Goal: Information Seeking & Learning: Understand process/instructions

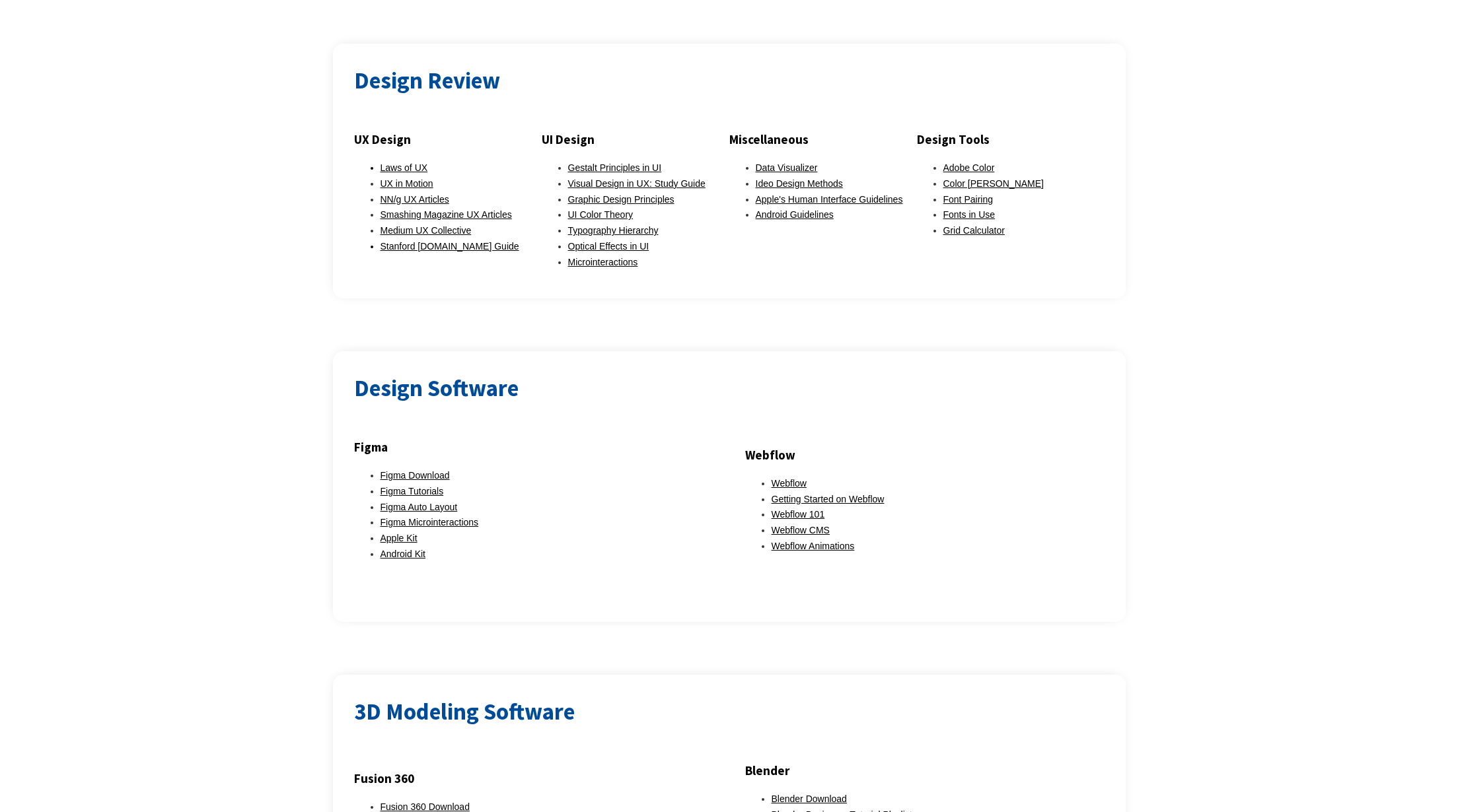
scroll to position [938, 0]
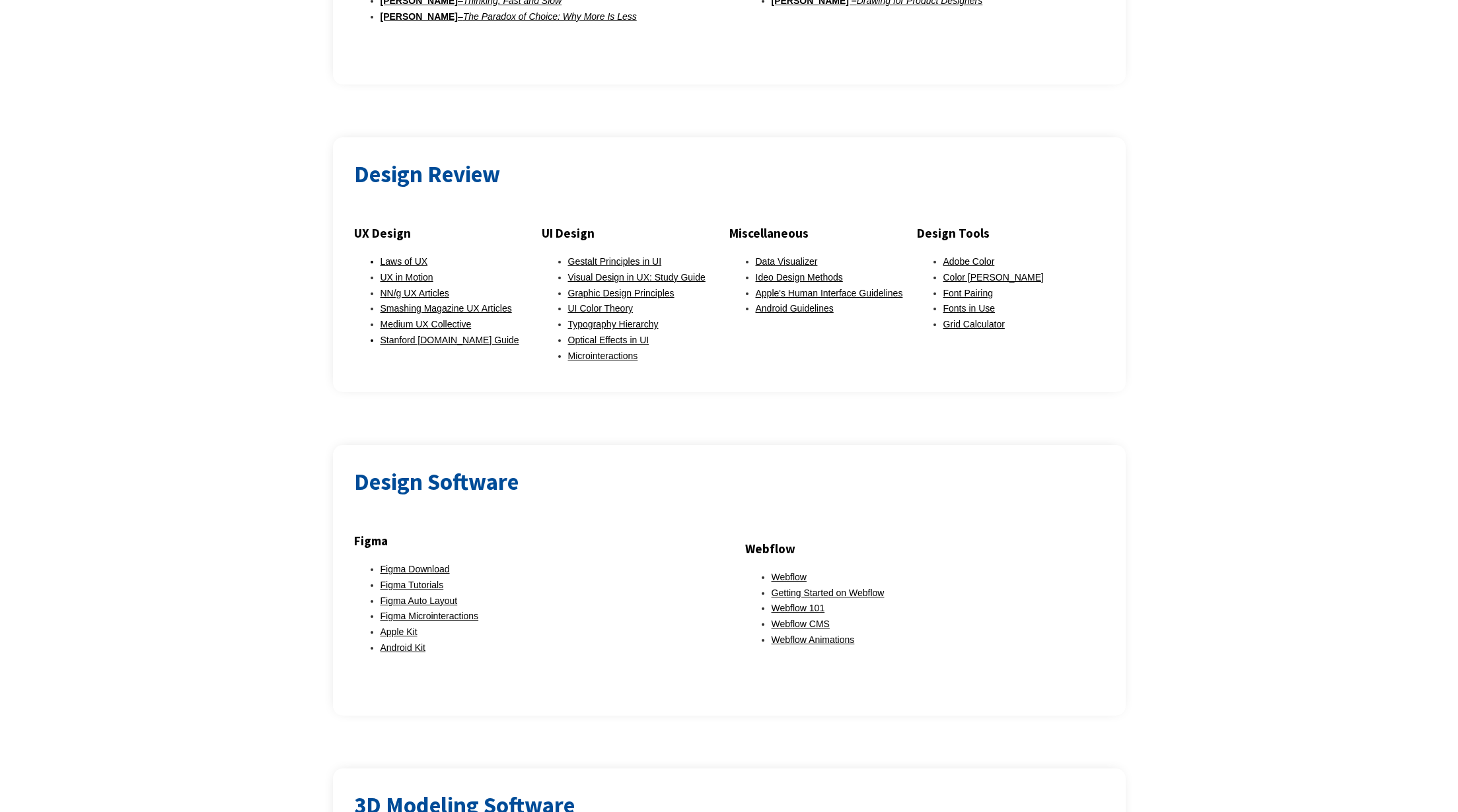
click at [443, 160] on h2 "Design Review" at bounding box center [729, 174] width 750 height 32
click at [457, 190] on div at bounding box center [729, 206] width 750 height 32
drag, startPoint x: 354, startPoint y: 213, endPoint x: 492, endPoint y: 336, distance: 184.9
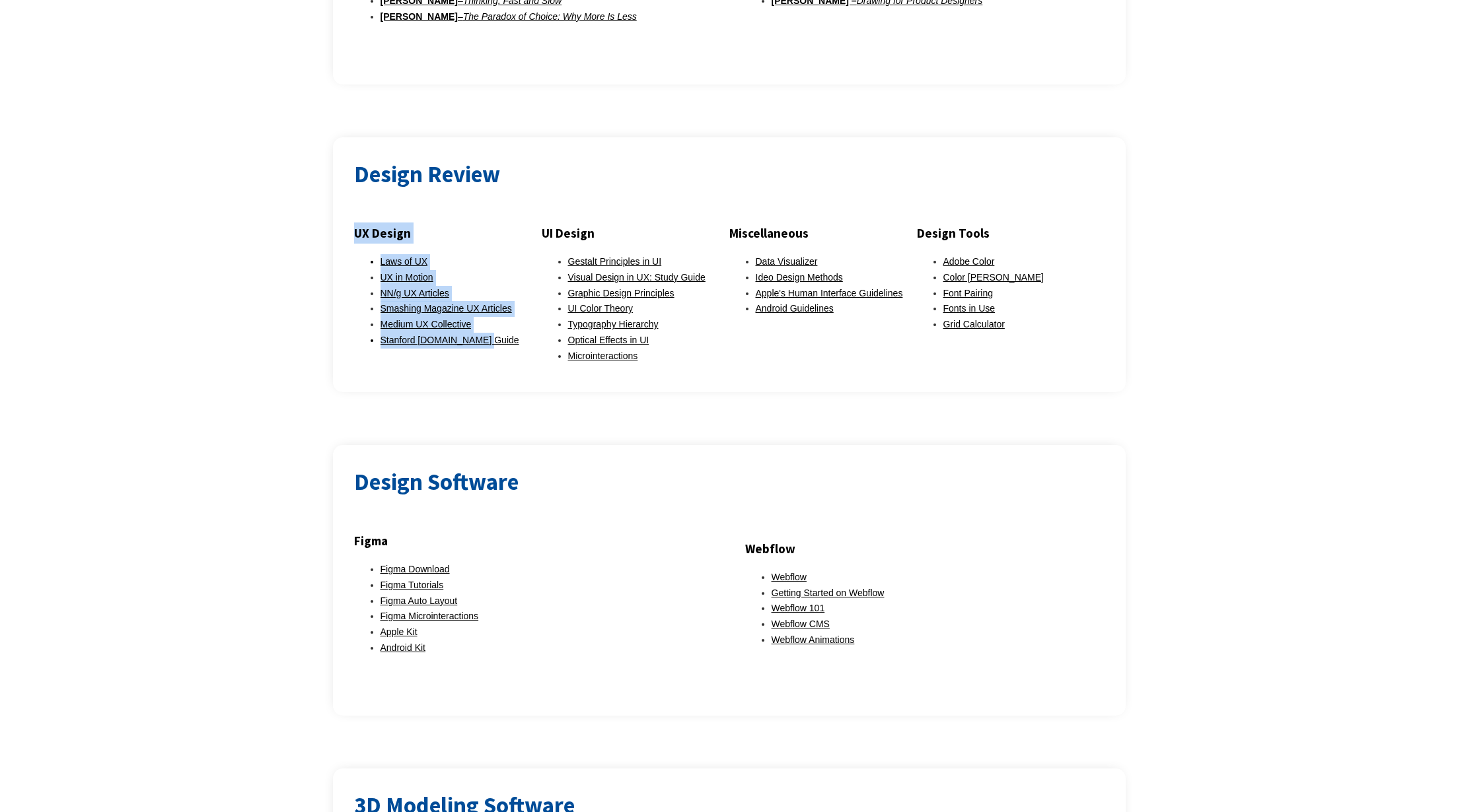
click at [492, 336] on div "UX Design Laws of UX UX in Motion NN/g UX Articles Smashing Magazine UX Article…" at bounding box center [448, 289] width 187 height 133
drag, startPoint x: 498, startPoint y: 353, endPoint x: 456, endPoint y: 341, distance: 43.7
click at [498, 353] on div "UX Design Laws of UX UX in Motion NN/g UX Articles Smashing Magazine UX Article…" at bounding box center [729, 296] width 750 height 149
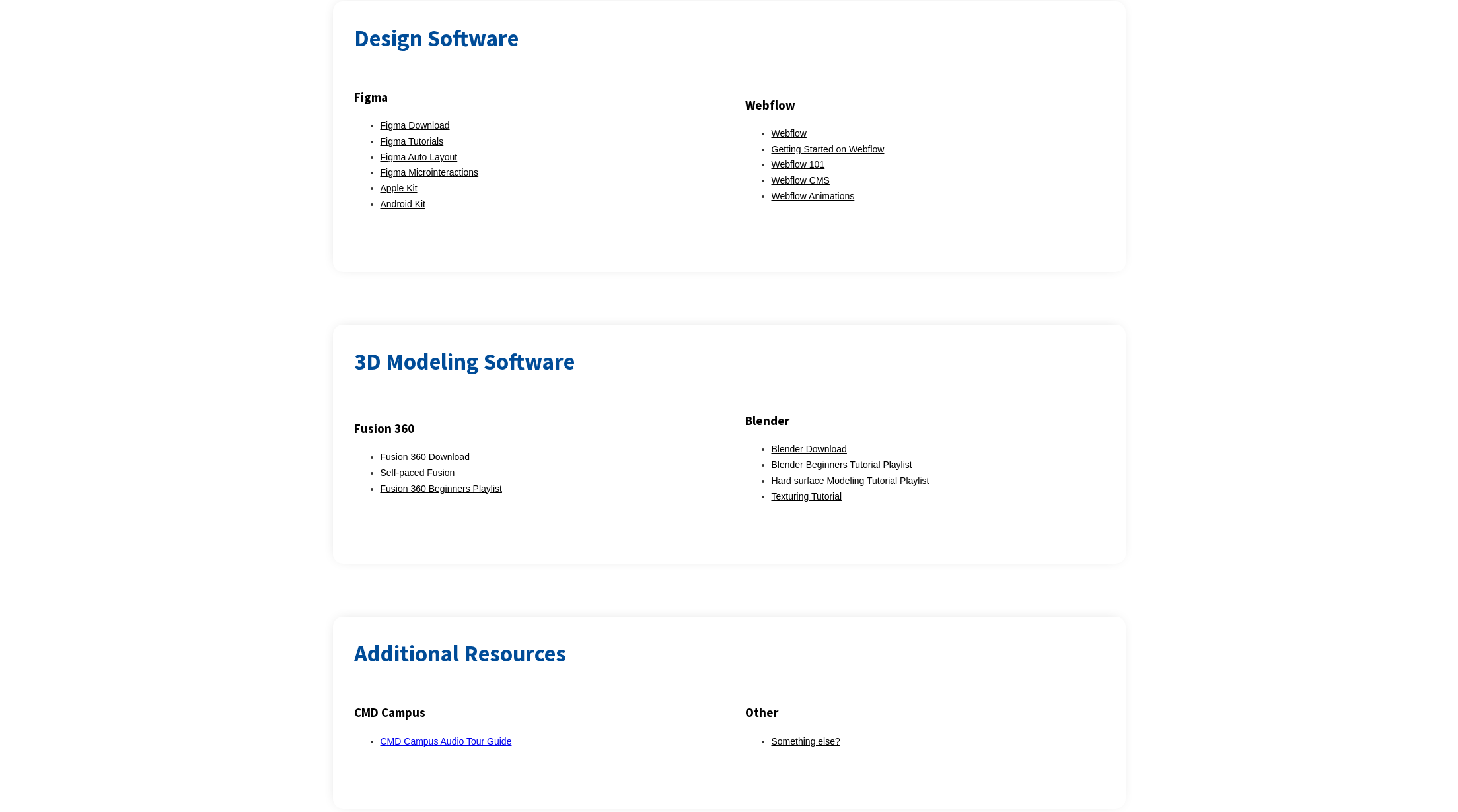
scroll to position [1416, 0]
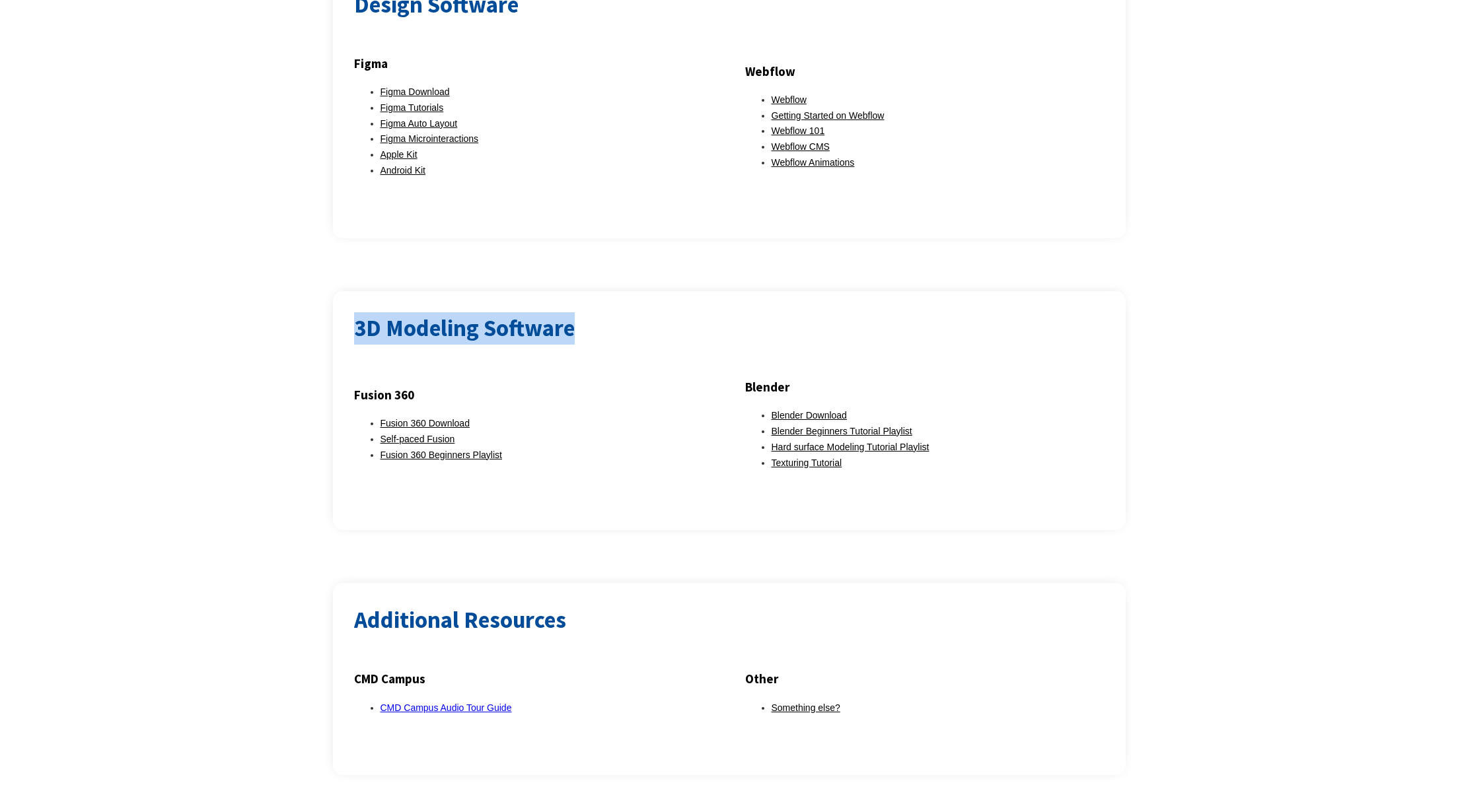
drag, startPoint x: 639, startPoint y: 323, endPoint x: 336, endPoint y: 301, distance: 303.8
click at [336, 301] on div "3D Modeling Software Fusion 360 Fusion 360 Download Self-paced Fusion Fusion 36…" at bounding box center [729, 411] width 793 height 240
click at [651, 353] on div at bounding box center [729, 360] width 750 height 32
drag, startPoint x: 622, startPoint y: 317, endPoint x: 339, endPoint y: 301, distance: 283.5
click at [339, 301] on div "3D Modeling Software Fusion 360 Fusion 360 Download Self-paced Fusion Fusion 36…" at bounding box center [729, 411] width 793 height 240
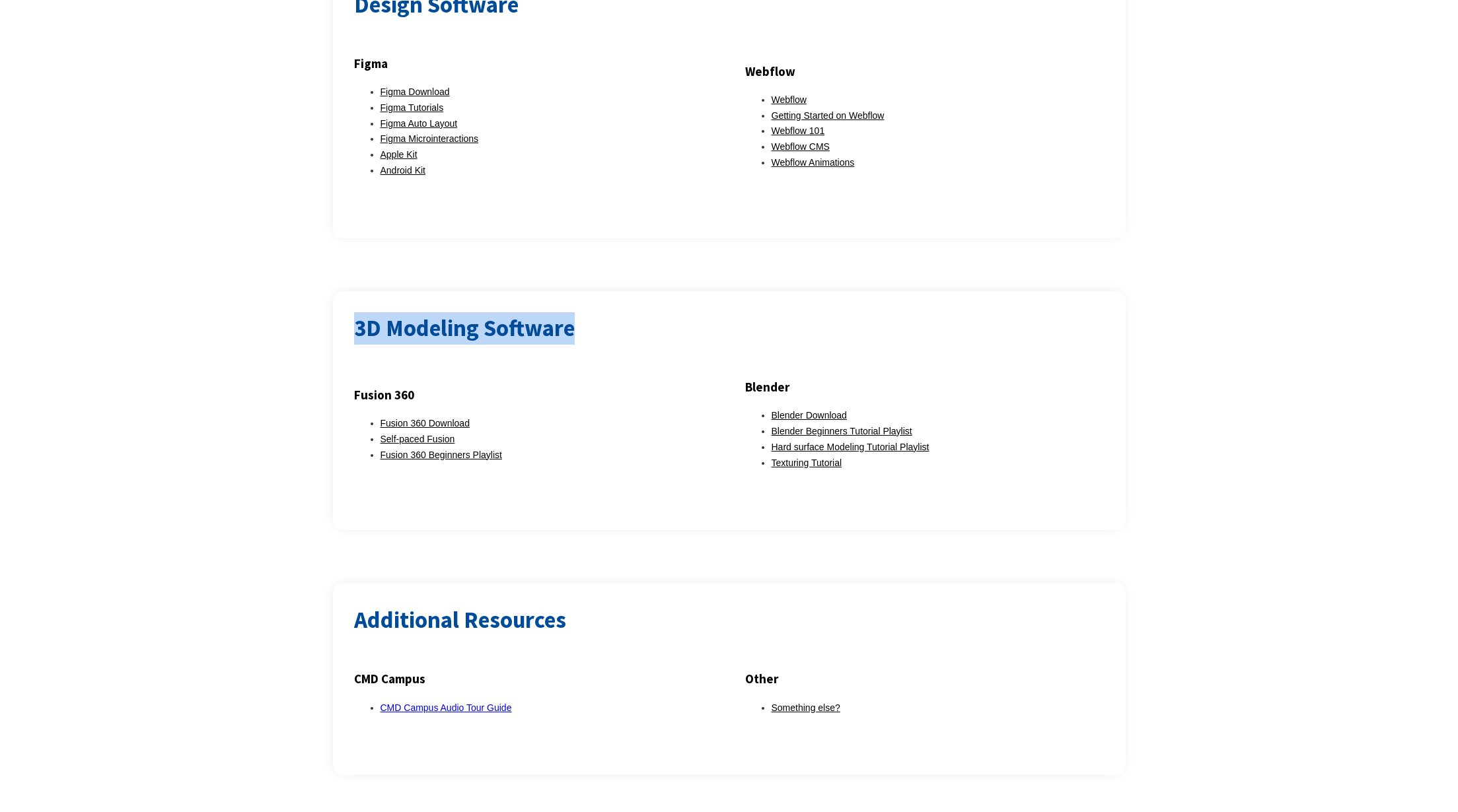
click at [594, 321] on h2 "3D Modeling Software" at bounding box center [729, 328] width 750 height 32
drag, startPoint x: 611, startPoint y: 313, endPoint x: 413, endPoint y: 277, distance: 201.2
click at [303, 295] on div "3D Modeling Software Fusion 360 Fusion 360 Download Self-paced Fusion Fusion 36…" at bounding box center [729, 411] width 1458 height 240
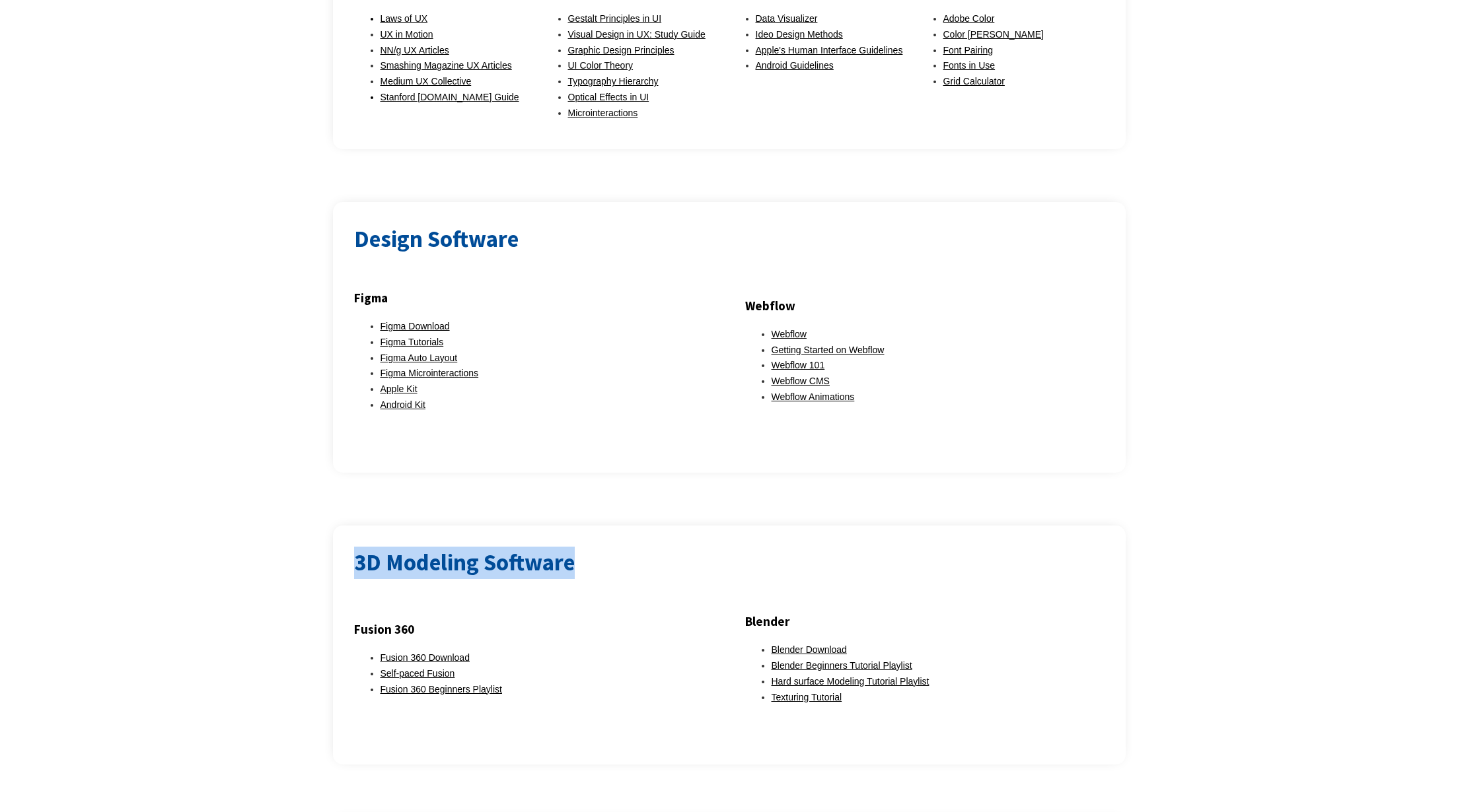
scroll to position [975, 0]
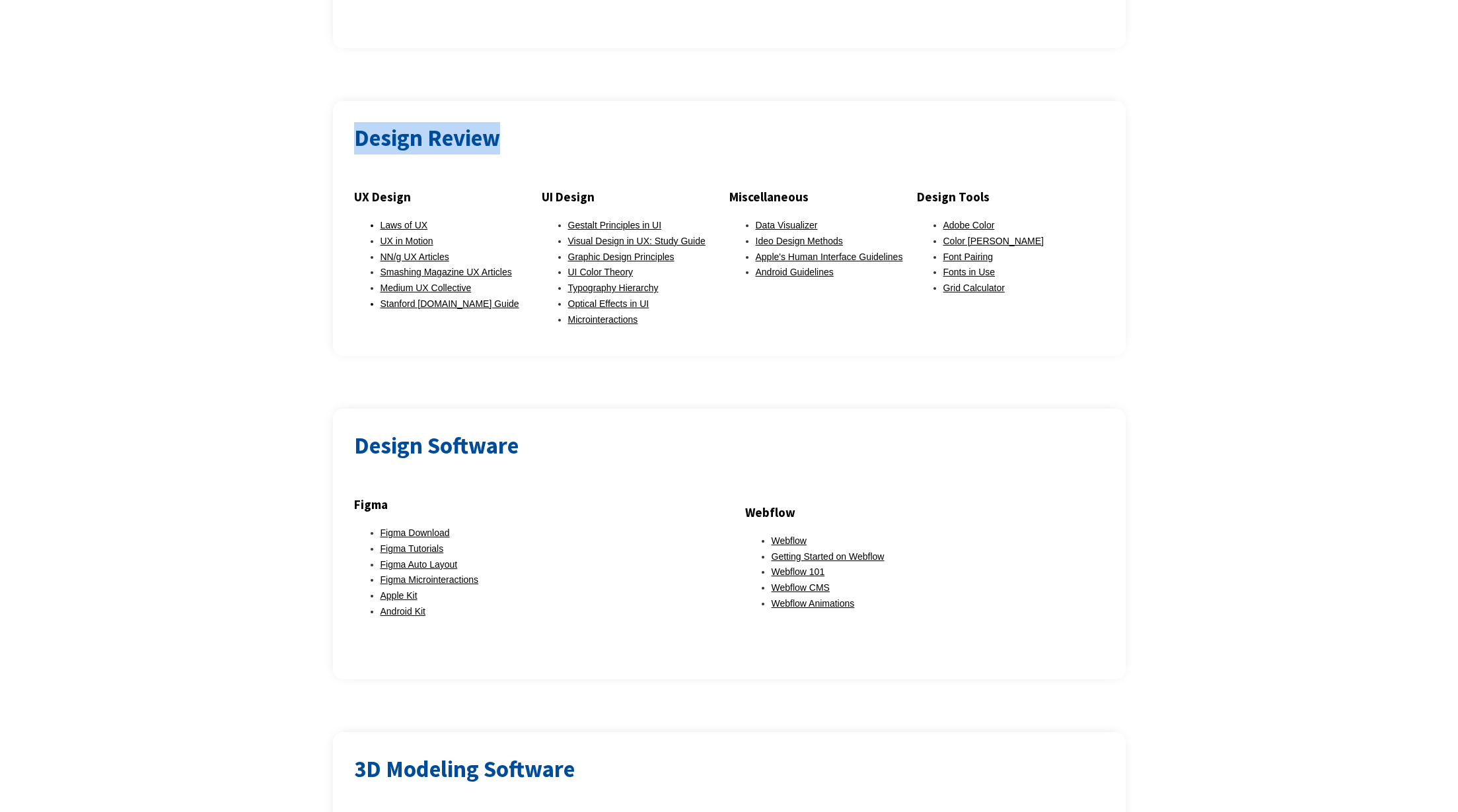
drag, startPoint x: 521, startPoint y: 127, endPoint x: 352, endPoint y: 116, distance: 169.4
click at [352, 116] on div "Design Review UX Design Laws of UX UX in Motion NN/g UX Articles Smashing Magaz…" at bounding box center [729, 229] width 793 height 255
click at [418, 169] on div at bounding box center [729, 171] width 750 height 32
click at [407, 186] on h3 "UX Design" at bounding box center [448, 197] width 187 height 21
click at [406, 186] on h3 "UX Design" at bounding box center [448, 197] width 187 height 21
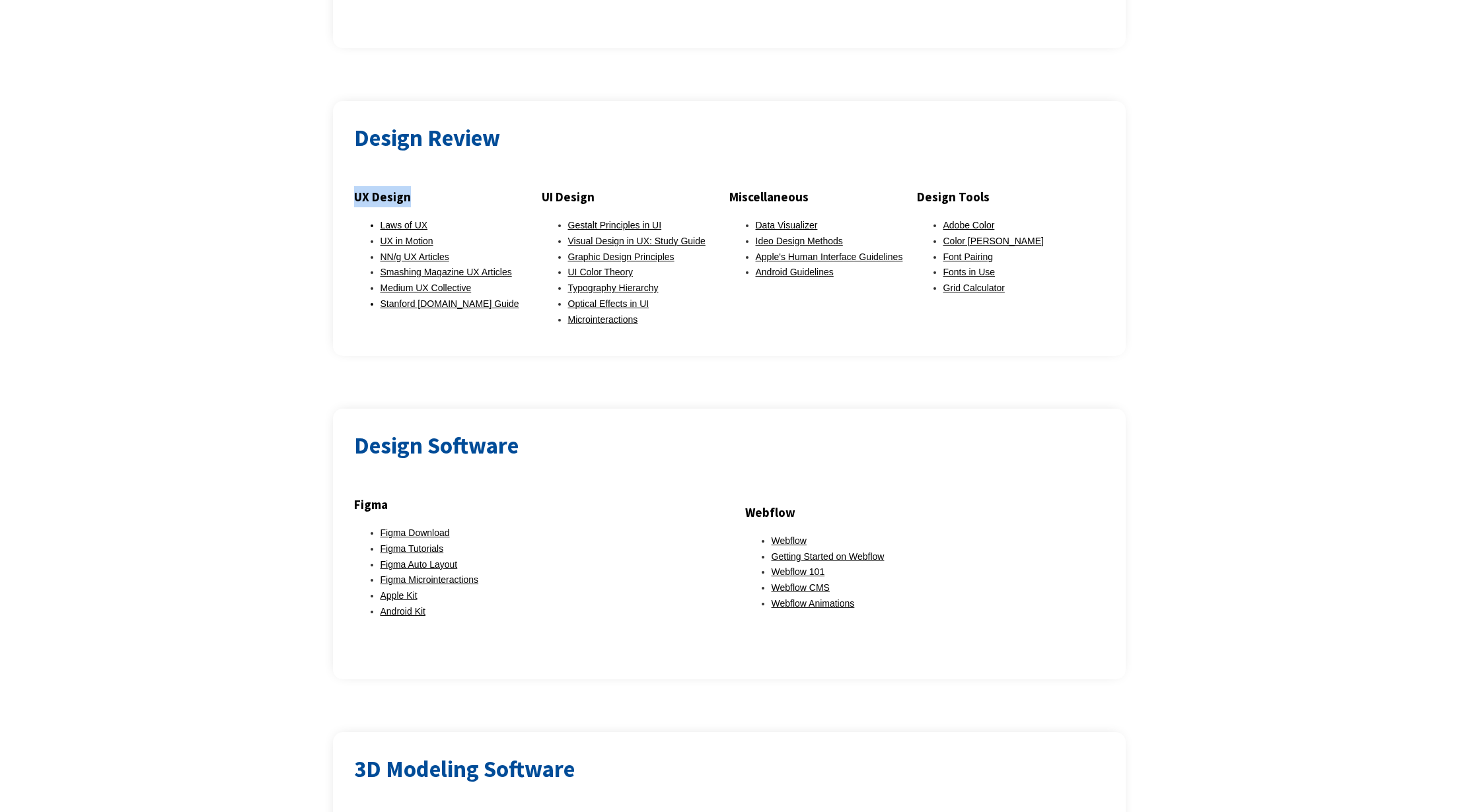
drag, startPoint x: 415, startPoint y: 182, endPoint x: 345, endPoint y: 176, distance: 70.3
click at [345, 176] on div "Design Review UX Design Laws of UX UX in Motion NN/g UX Articles Smashing Magaz…" at bounding box center [729, 229] width 793 height 255
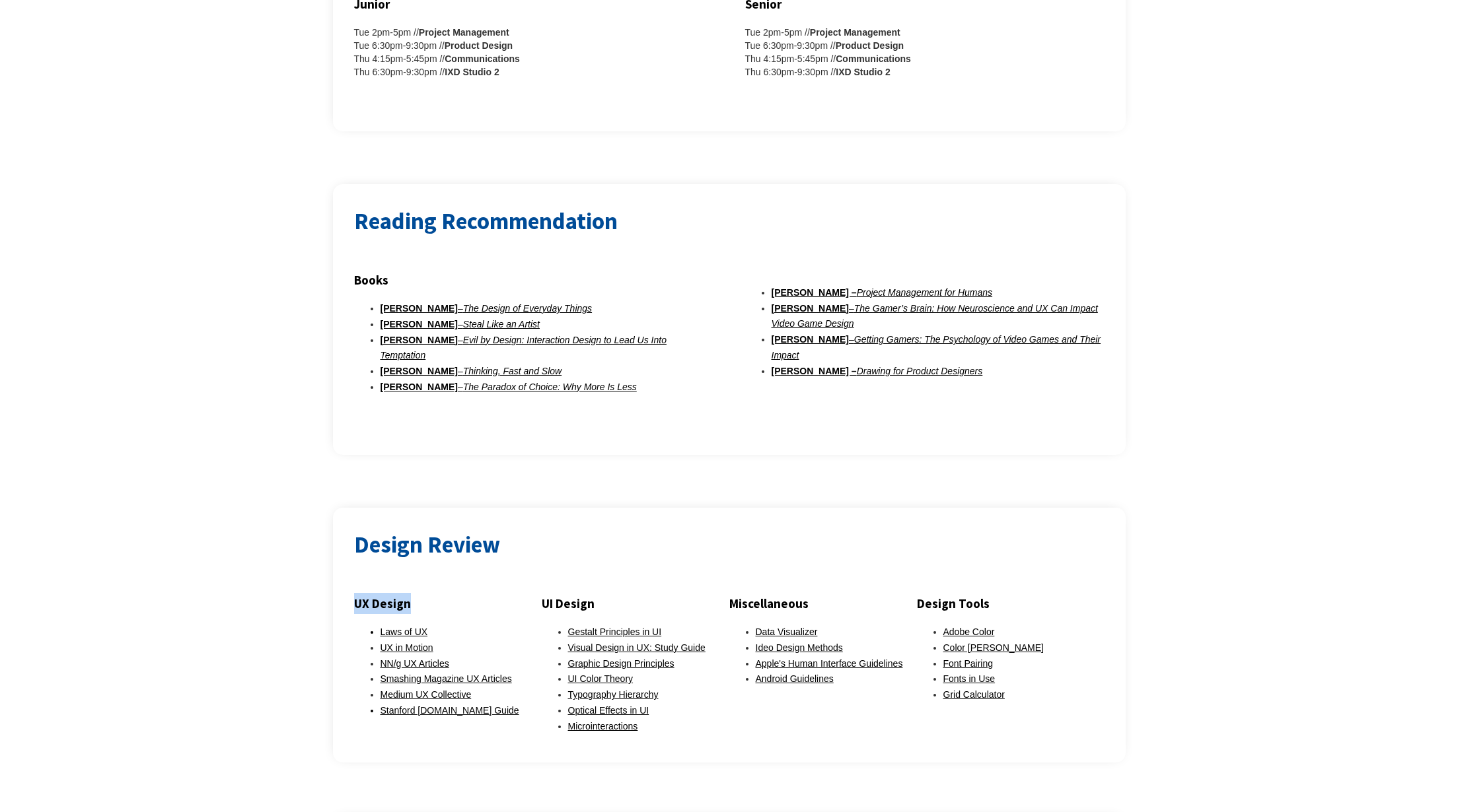
scroll to position [136, 0]
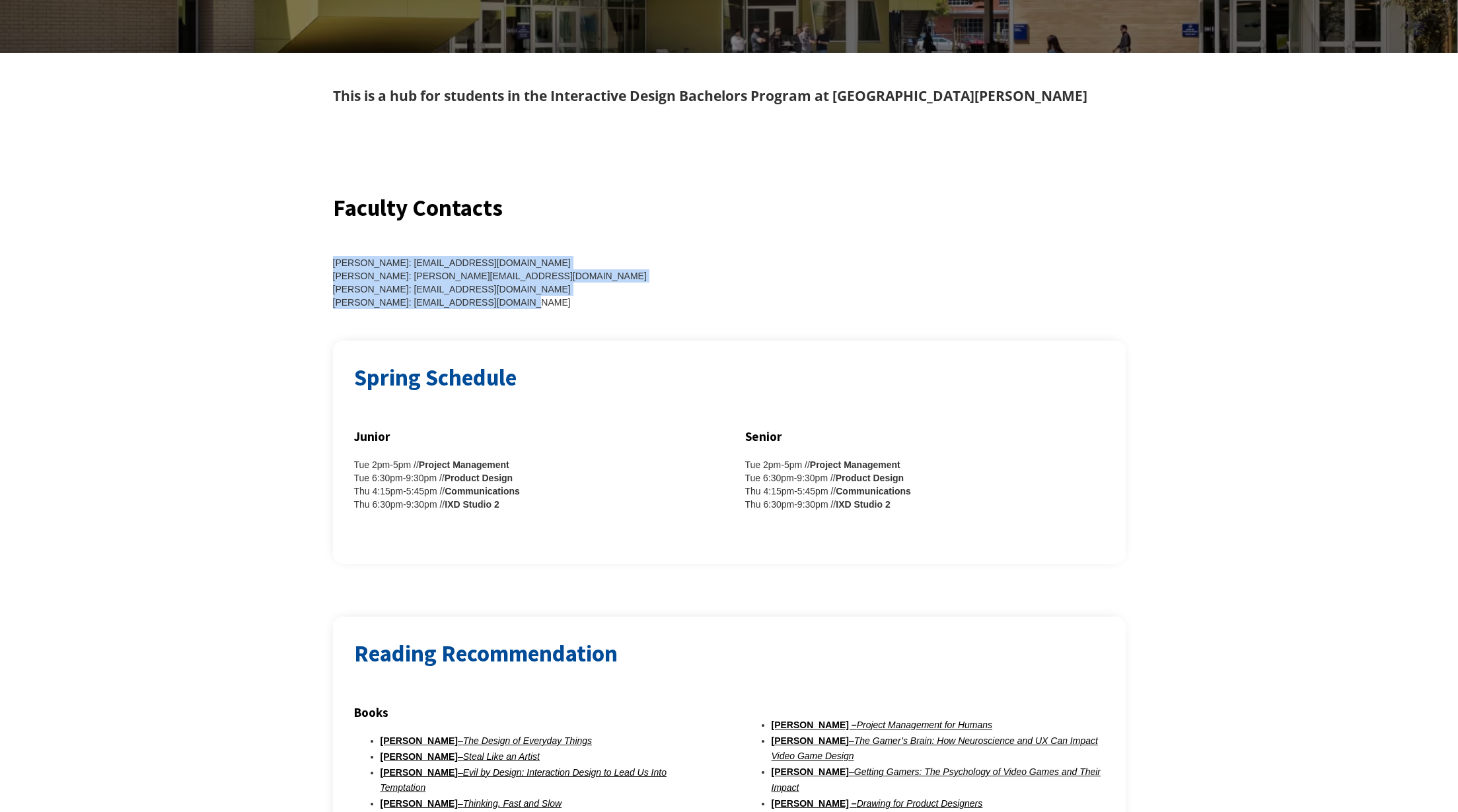
drag, startPoint x: 569, startPoint y: 312, endPoint x: 309, endPoint y: 263, distance: 264.6
click at [309, 263] on div "Faculty Contacts Maxim Safioulline: safioulline_maxim@smc.edu Luke Johnson: JOH…" at bounding box center [729, 266] width 1458 height 149
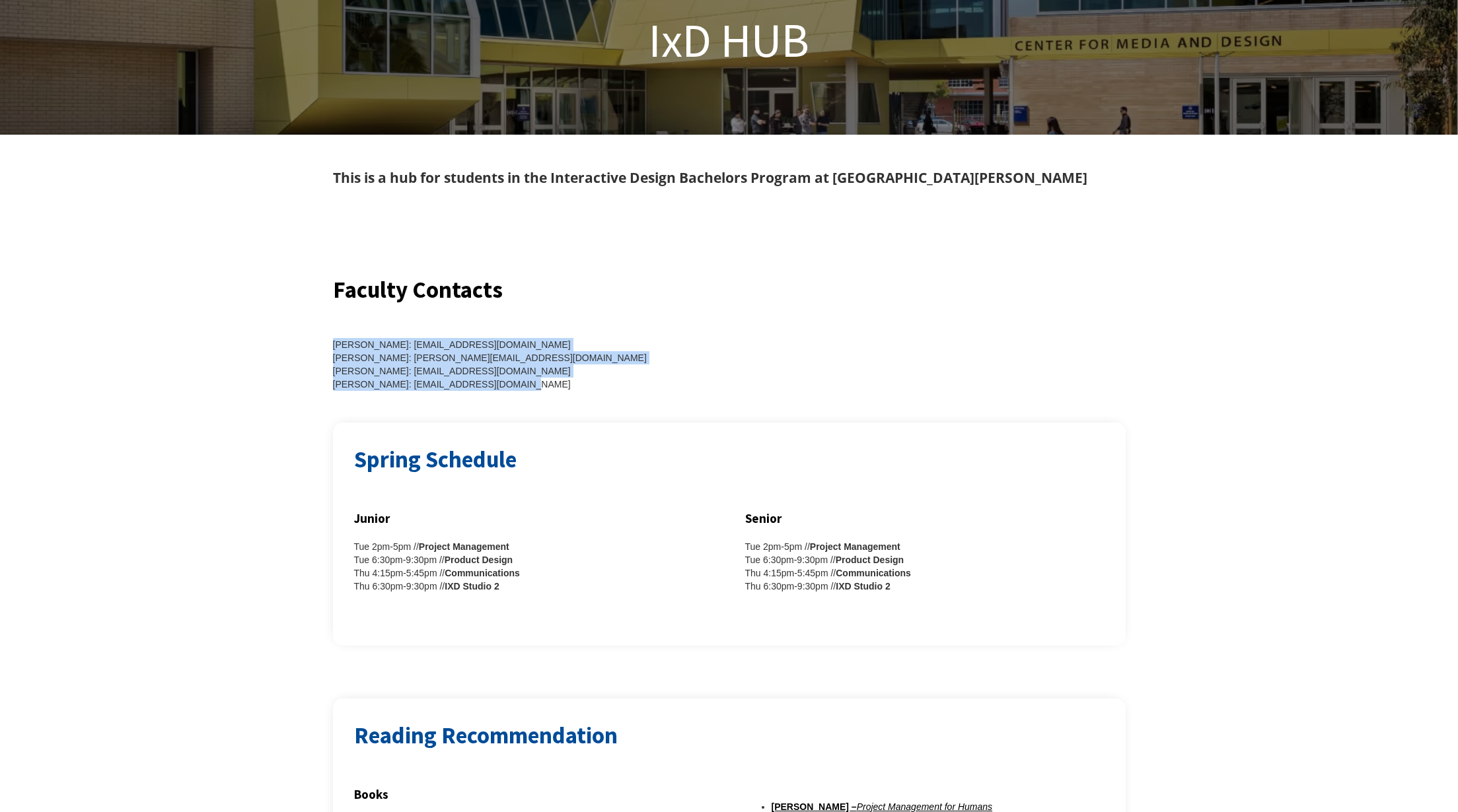
scroll to position [0, 0]
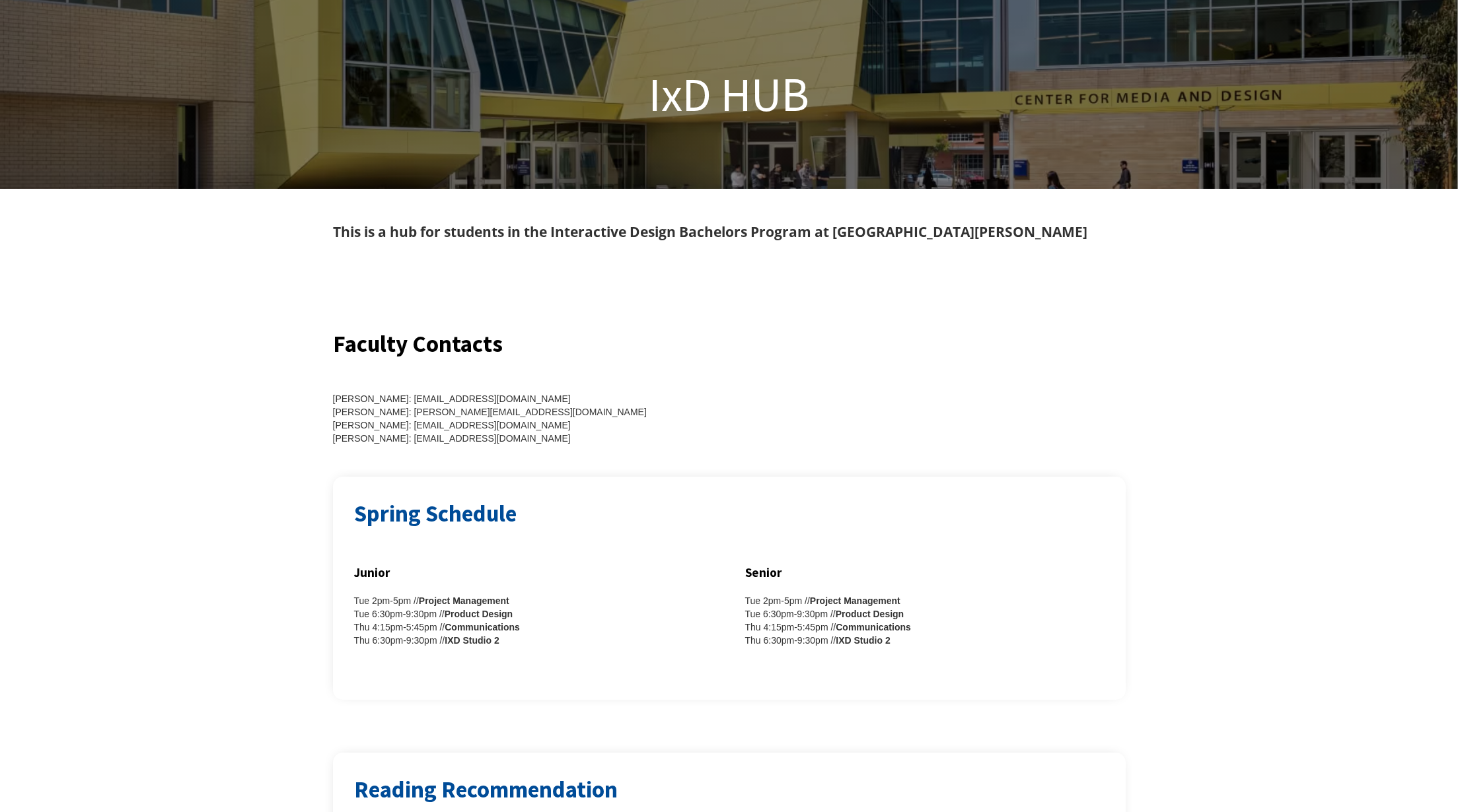
click at [835, 308] on div at bounding box center [729, 286] width 793 height 85
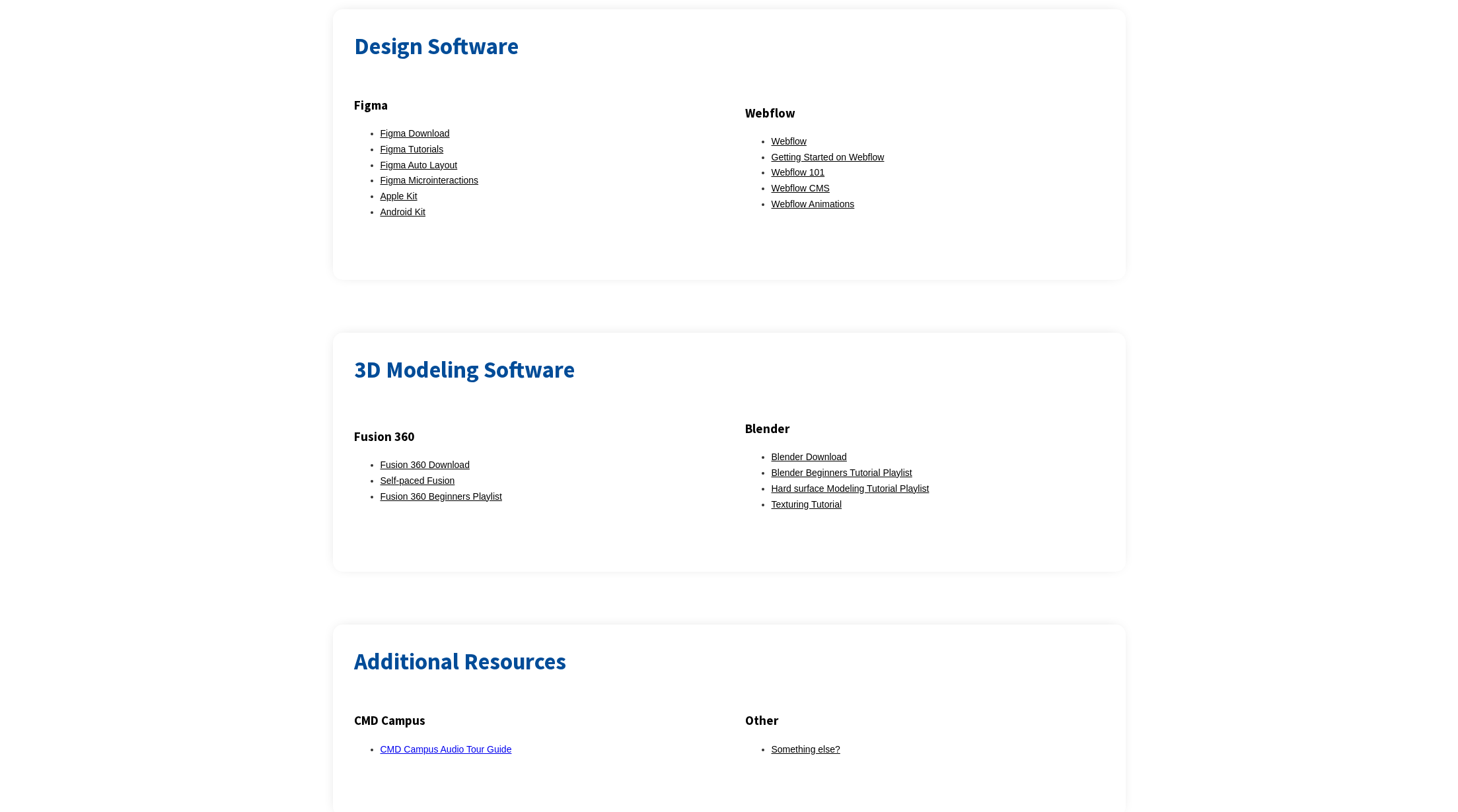
scroll to position [1319, 0]
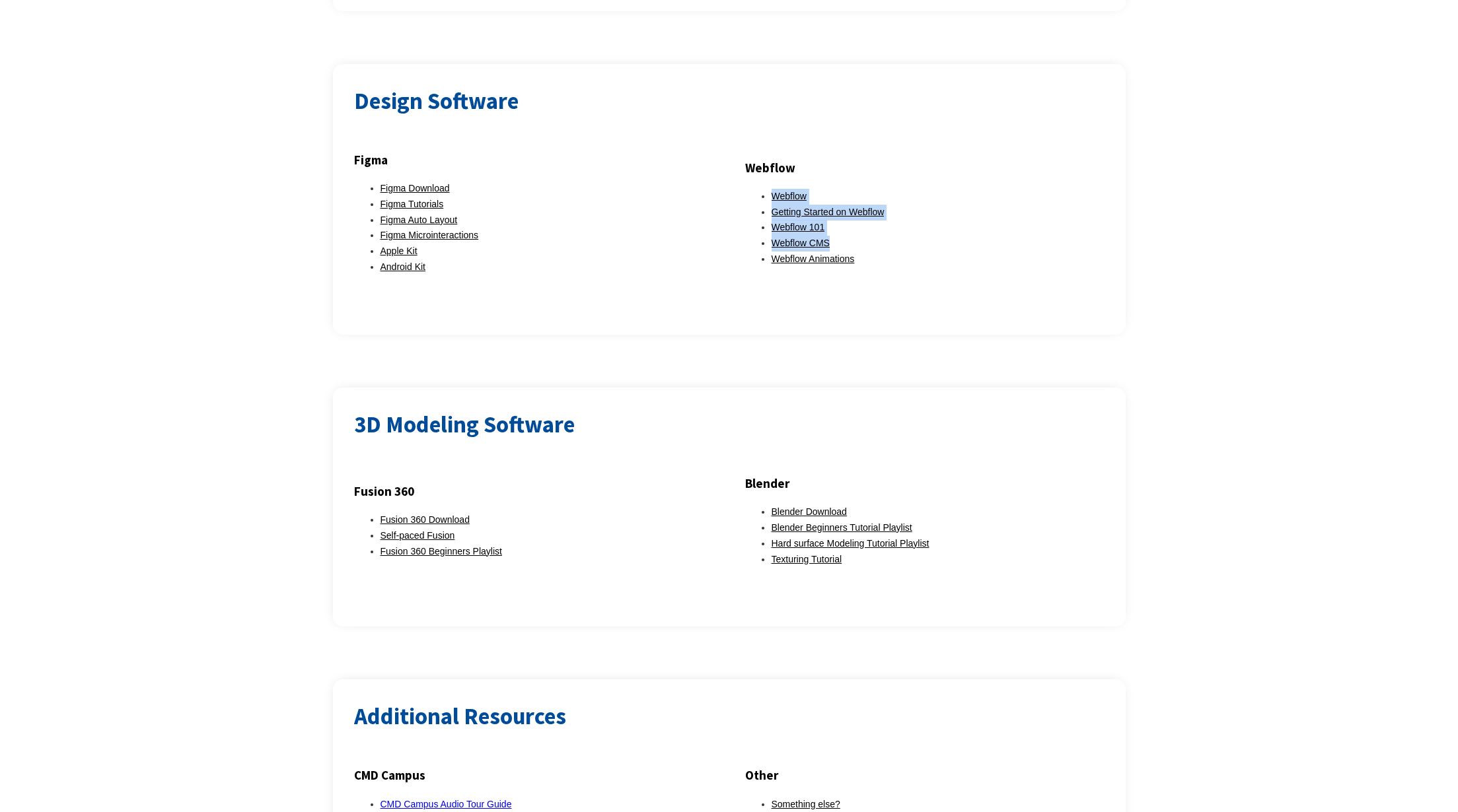
drag, startPoint x: 906, startPoint y: 236, endPoint x: 767, endPoint y: 183, distance: 148.8
click at [767, 189] on ul "Webflow Getting Started on Webflow Webflow 101 Webflow CMS Webflow Animations" at bounding box center [924, 228] width 359 height 78
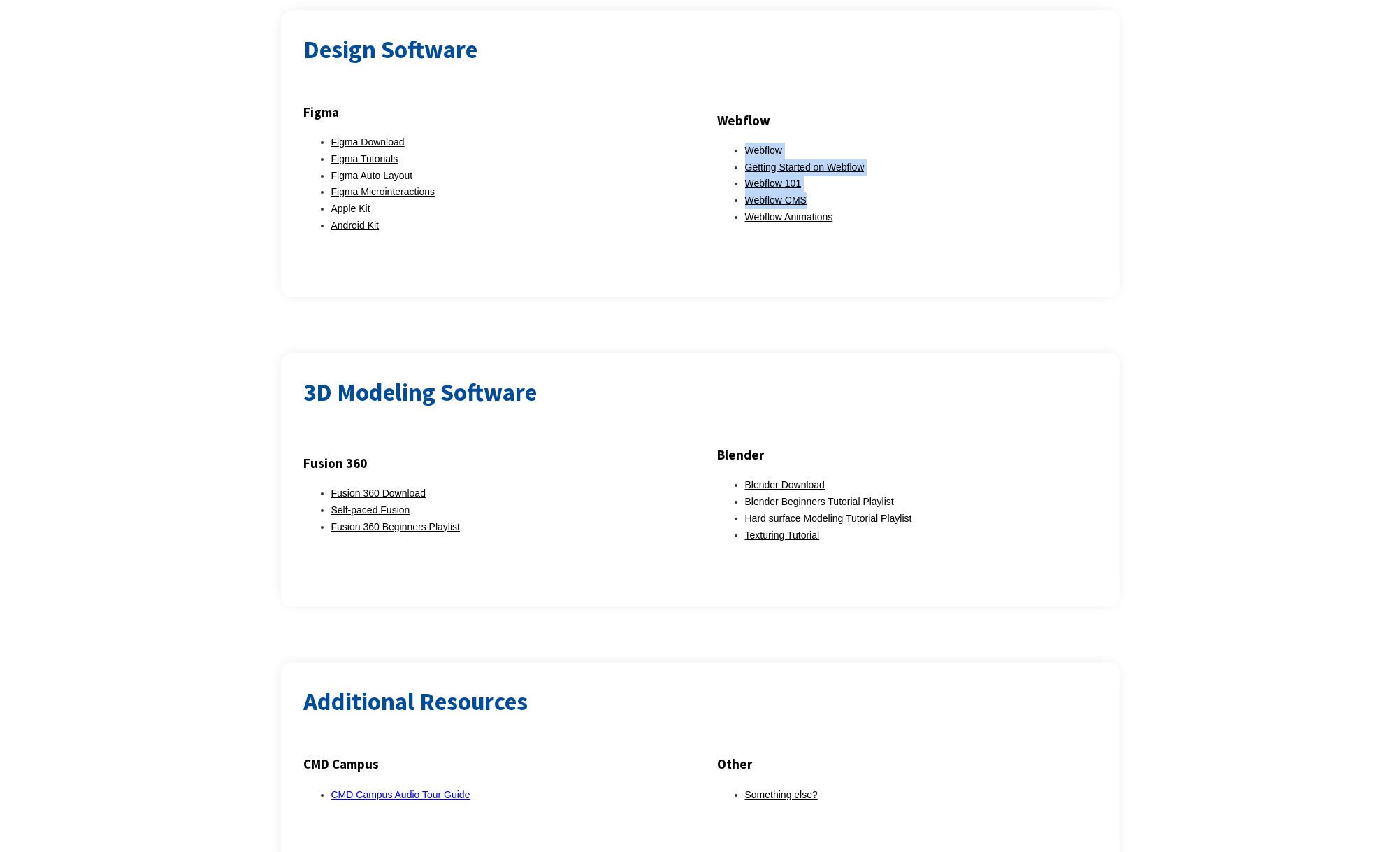
scroll to position [1508, 0]
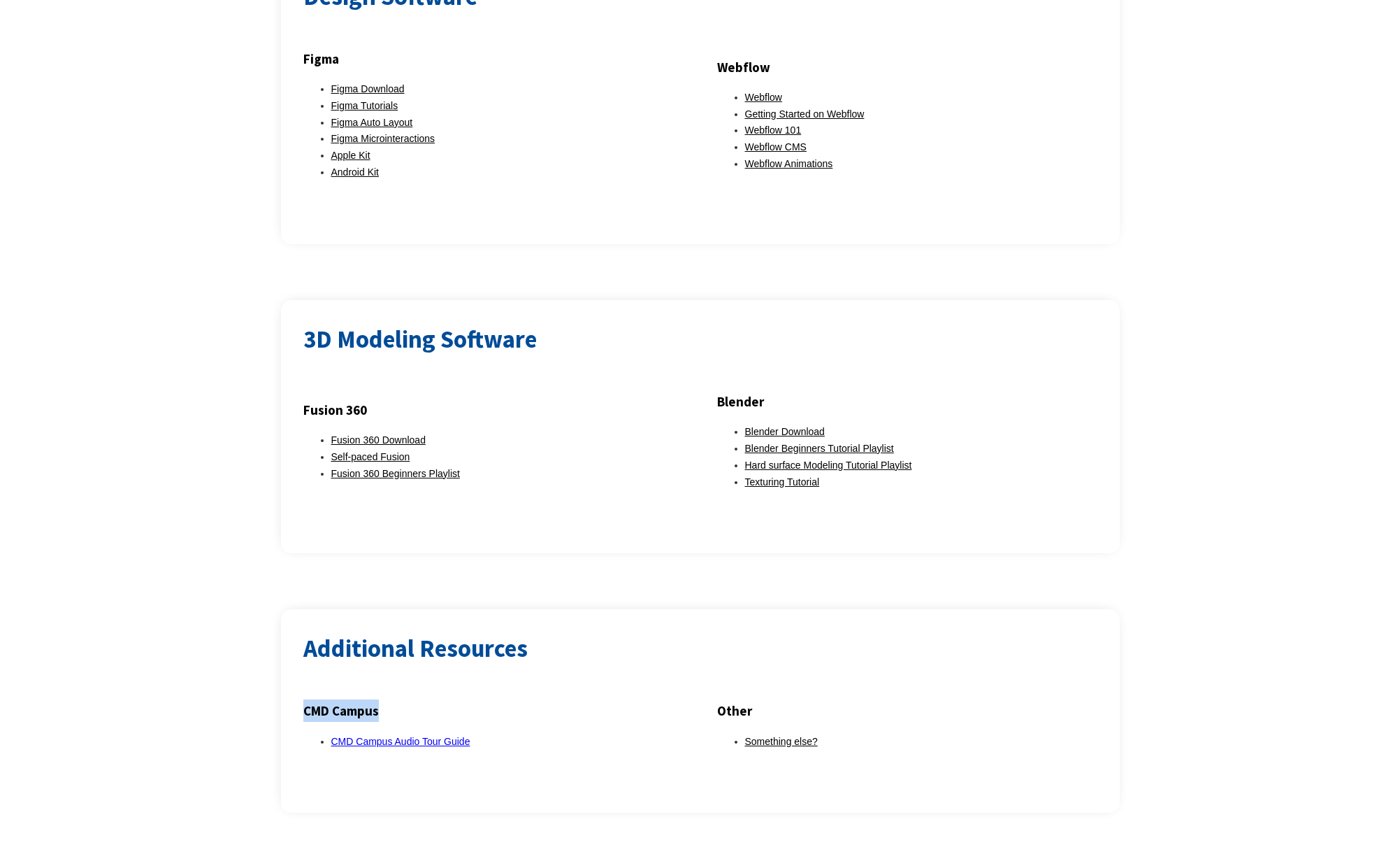
drag, startPoint x: 400, startPoint y: 691, endPoint x: 292, endPoint y: 692, distance: 108.0
click at [292, 692] on div "Additional Resources CMD Campus CMD Campus Audio Tour Guide Other Something els…" at bounding box center [700, 711] width 839 height 203
click at [531, 632] on h2 "Additional Resources" at bounding box center [700, 649] width 794 height 34
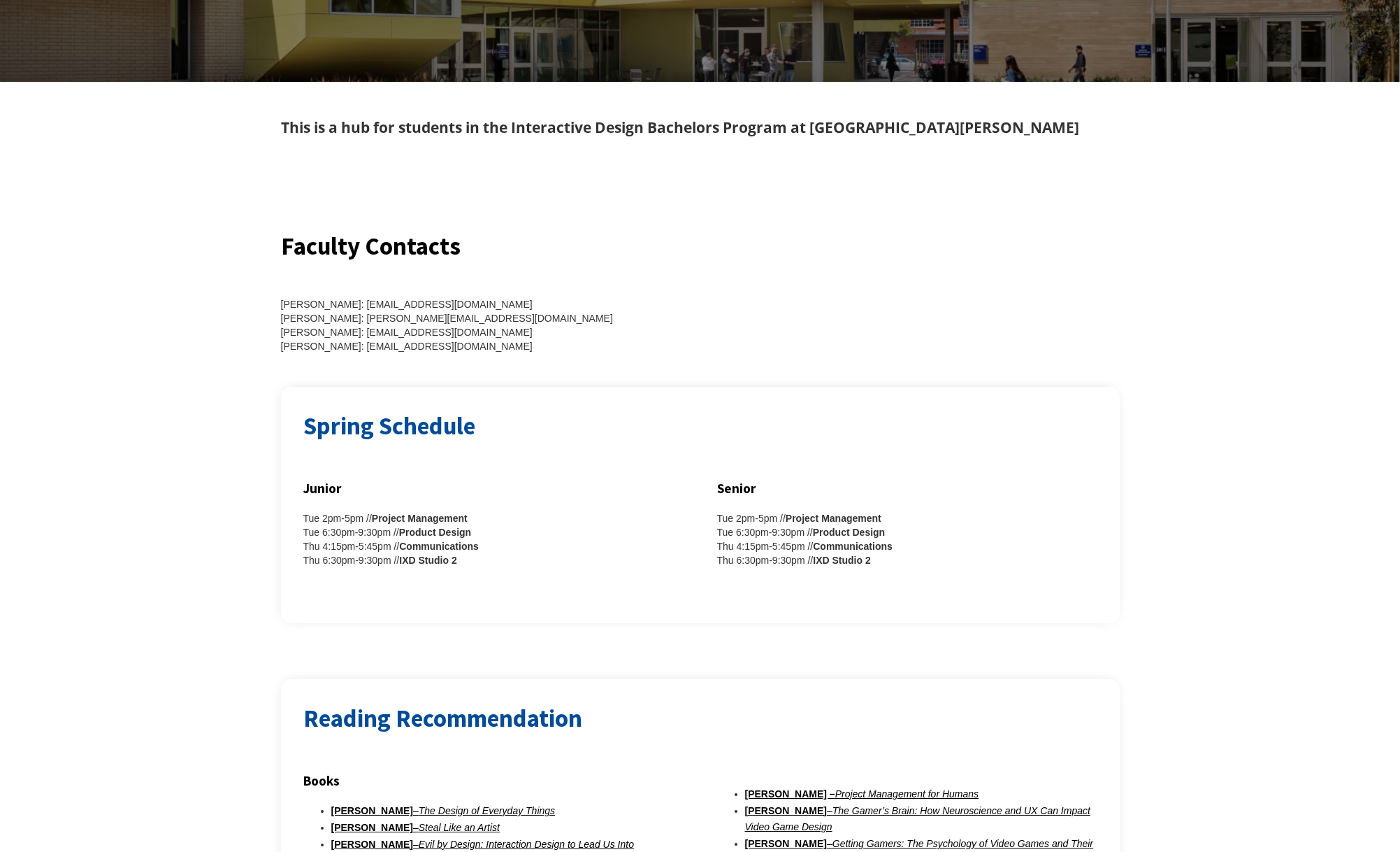
scroll to position [0, 0]
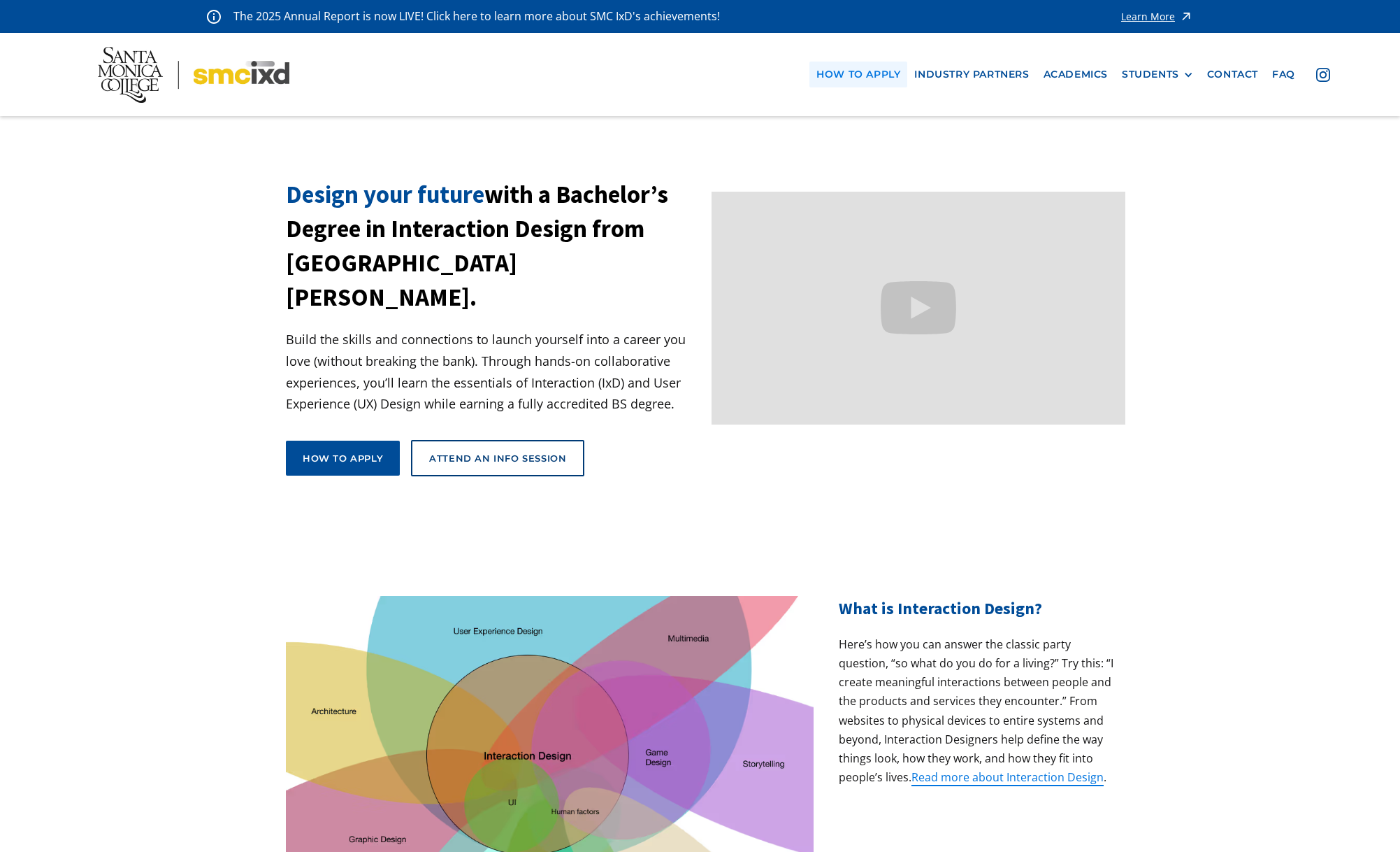
click at [865, 65] on link "how to apply" at bounding box center [858, 74] width 98 height 26
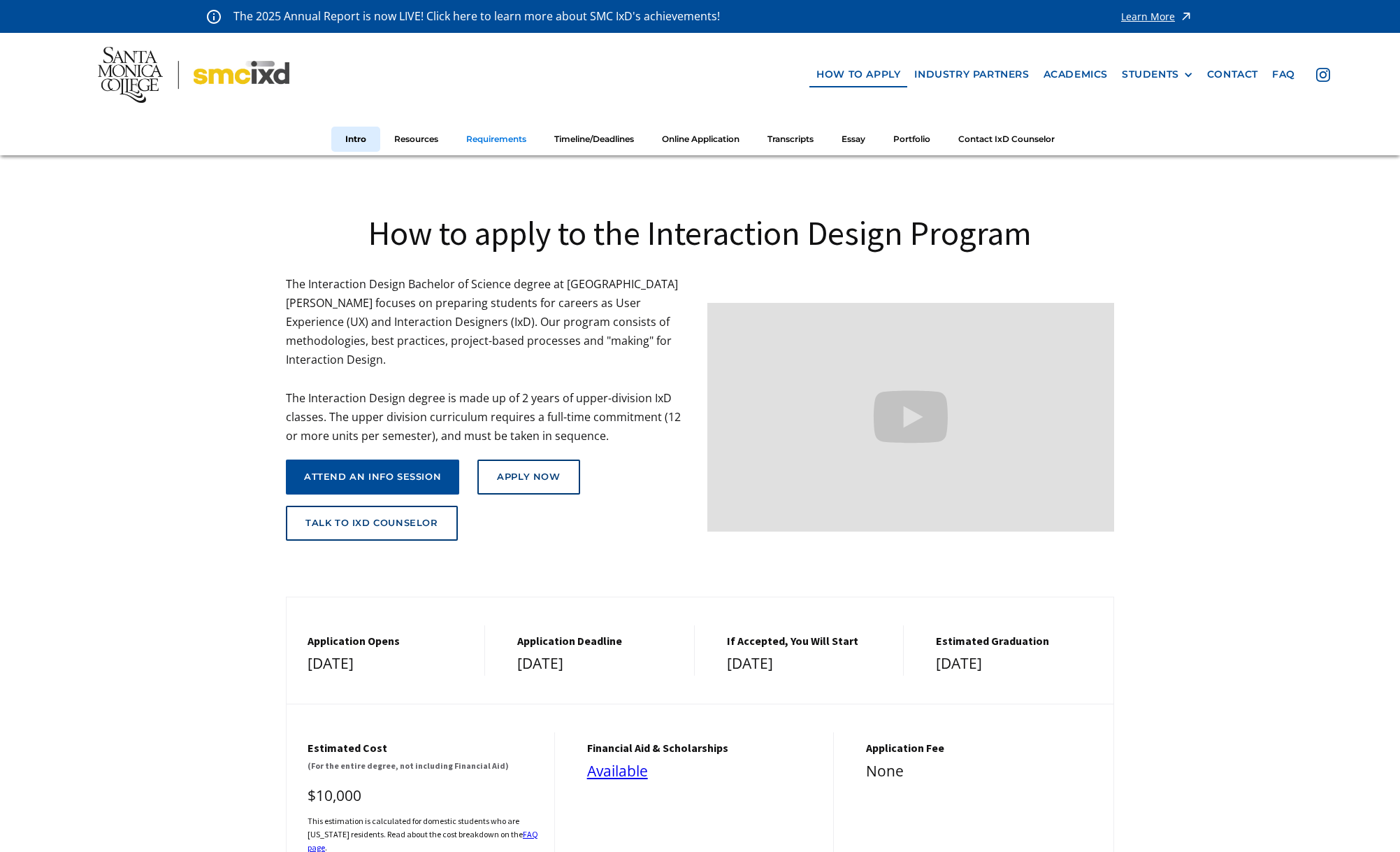
click at [473, 142] on link "Requirements" at bounding box center [496, 140] width 88 height 26
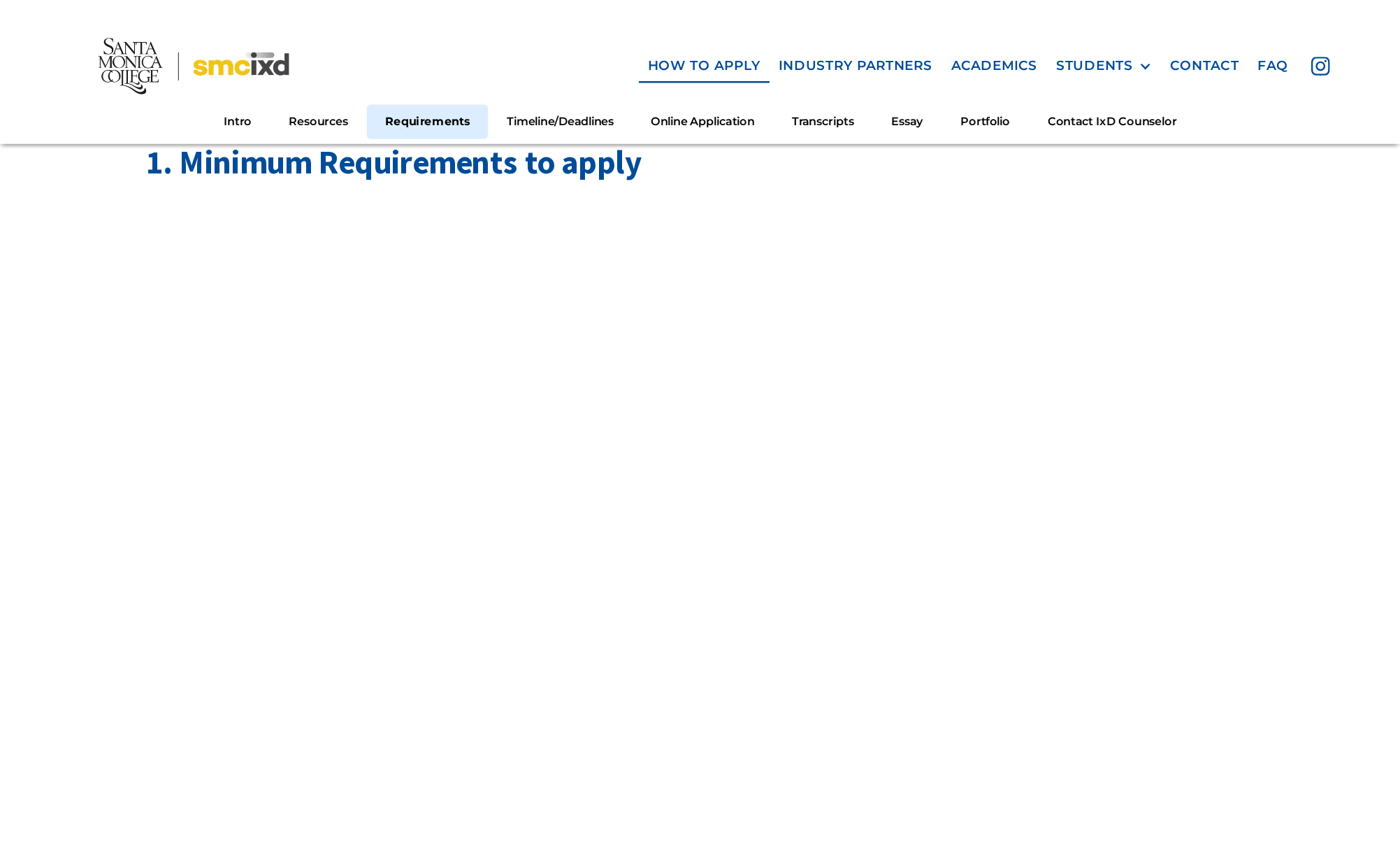
scroll to position [1617, 0]
